Goal: Information Seeking & Learning: Check status

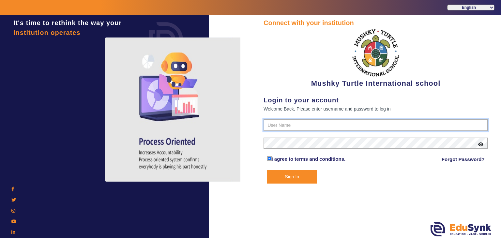
click at [305, 124] on input "text" at bounding box center [376, 125] width 225 height 12
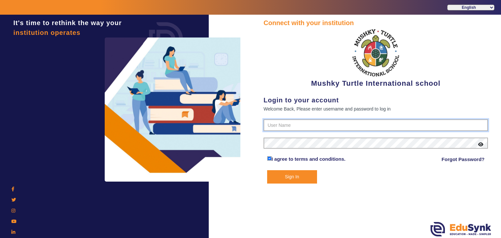
paste input "9950605811"
type input "9950605811"
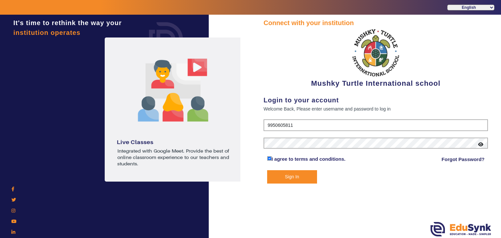
click at [291, 177] on button "Sign In" at bounding box center [292, 176] width 50 height 13
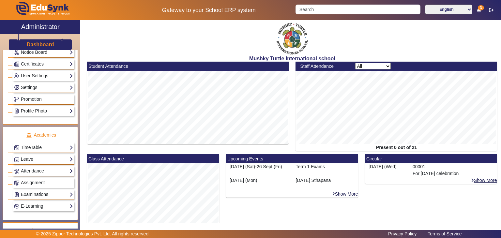
scroll to position [173, 0]
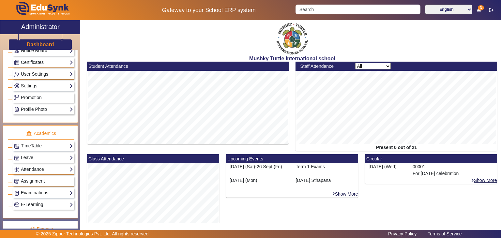
click at [38, 191] on link "Examinations" at bounding box center [43, 193] width 59 height 8
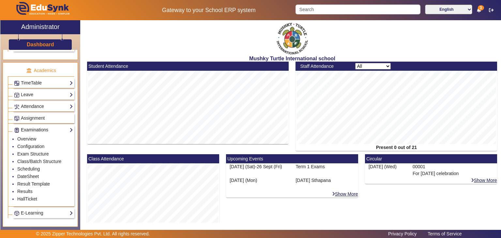
scroll to position [236, 0]
click at [30, 151] on link "Exam Structure" at bounding box center [32, 153] width 31 height 5
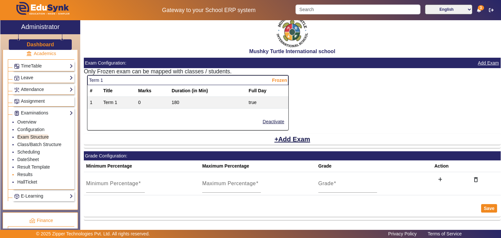
scroll to position [255, 0]
click at [26, 156] on link "DateSheet" at bounding box center [28, 158] width 22 height 5
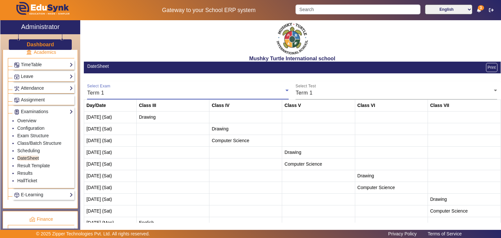
click at [149, 91] on div "Term 1" at bounding box center [186, 93] width 199 height 8
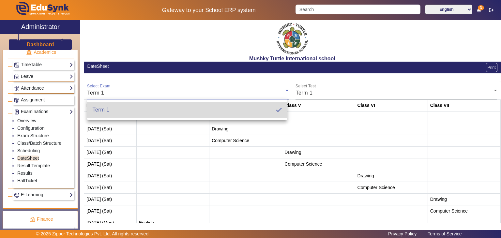
click at [146, 110] on mat-option "Term 1" at bounding box center [187, 110] width 200 height 16
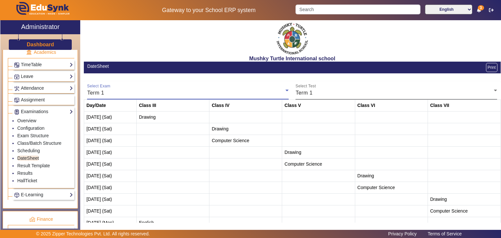
click at [332, 91] on div "Term 1" at bounding box center [395, 93] width 199 height 8
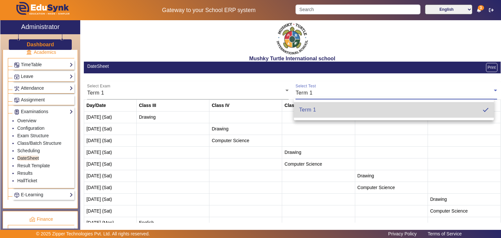
click at [325, 105] on mat-option "Term 1" at bounding box center [394, 110] width 200 height 16
